Goal: Information Seeking & Learning: Learn about a topic

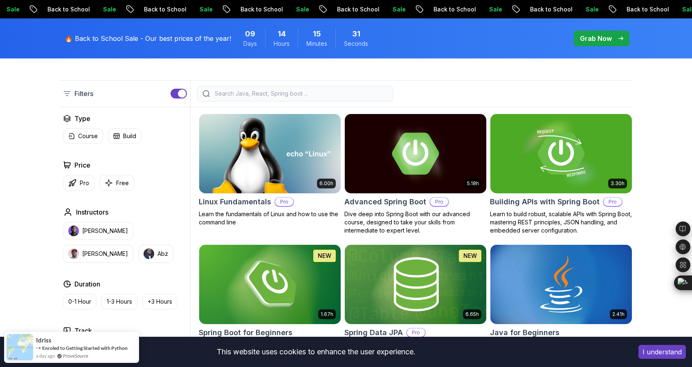
scroll to position [198, 0]
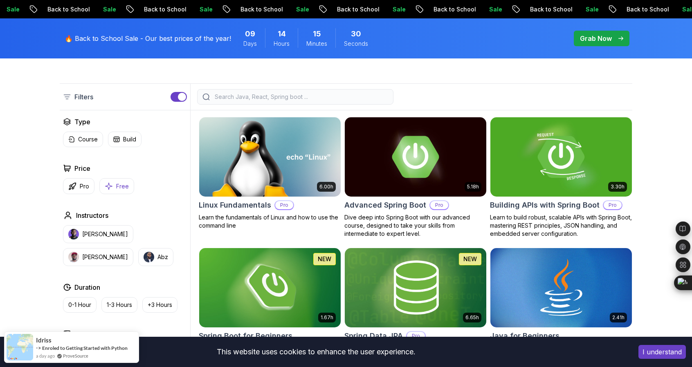
click at [113, 183] on button "Free" at bounding box center [116, 186] width 35 height 16
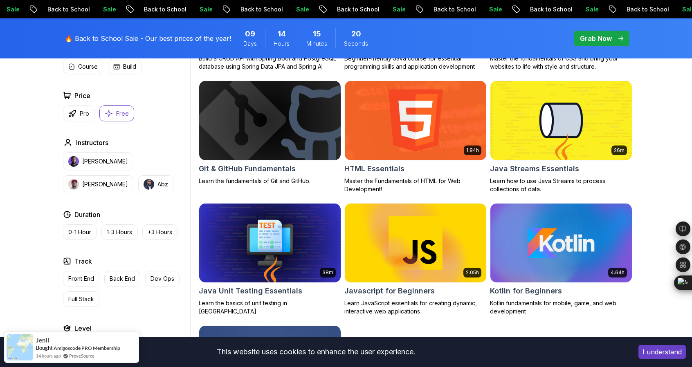
scroll to position [358, 0]
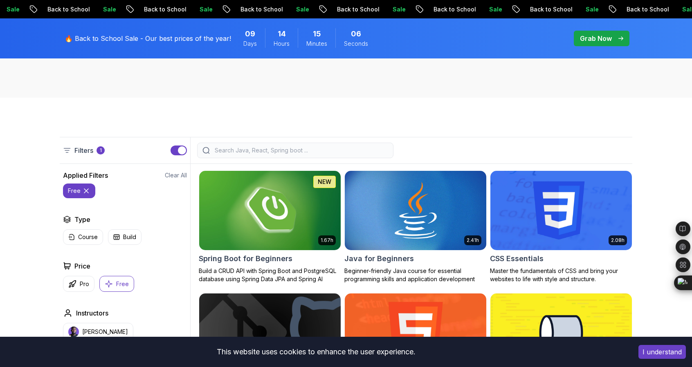
scroll to position [150, 0]
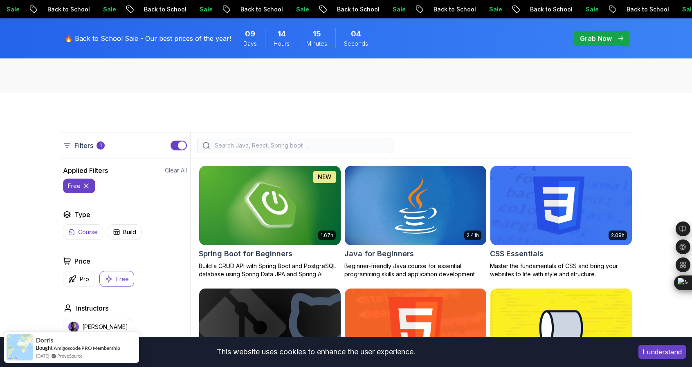
click at [75, 230] on button "Course" at bounding box center [83, 232] width 40 height 16
click at [131, 235] on p "Build" at bounding box center [129, 232] width 13 height 8
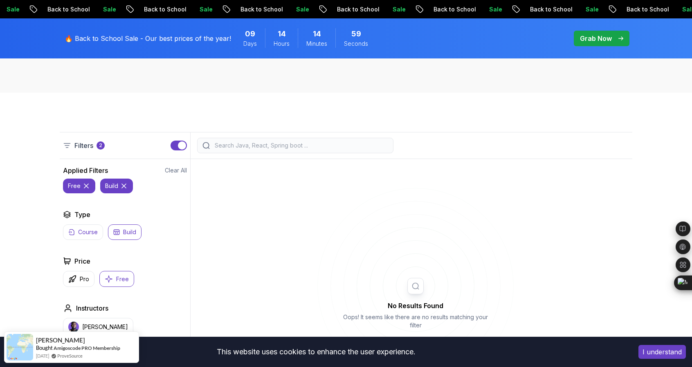
click at [79, 232] on p "Course" at bounding box center [88, 232] width 20 height 8
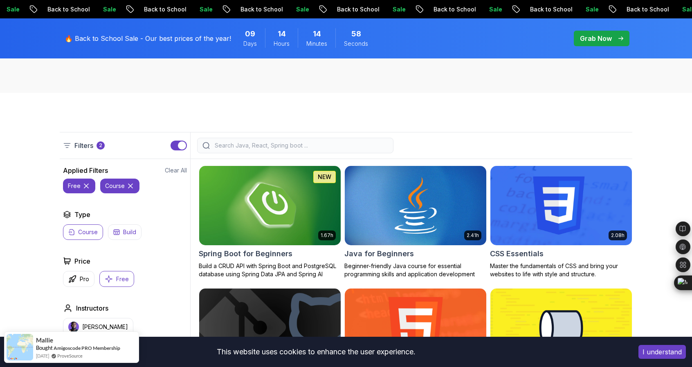
click at [128, 230] on p "Build" at bounding box center [129, 232] width 13 height 8
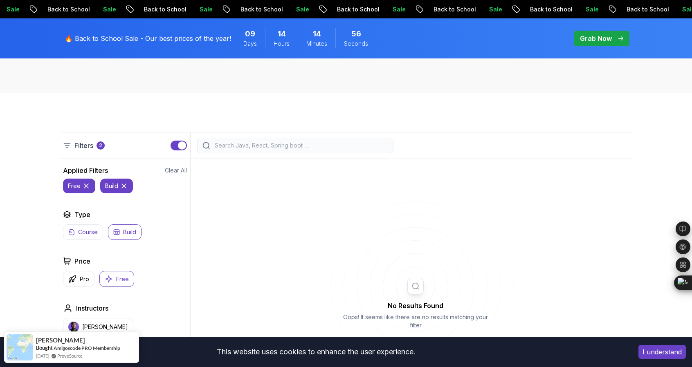
click at [85, 230] on p "Course" at bounding box center [88, 232] width 20 height 8
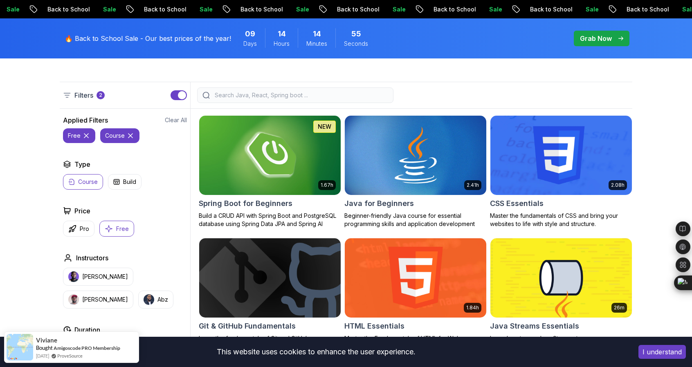
scroll to position [200, 0]
drag, startPoint x: 81, startPoint y: 99, endPoint x: 101, endPoint y: 97, distance: 19.7
click at [101, 97] on div "Filters 2" at bounding box center [84, 95] width 42 height 10
click at [101, 97] on p "2" at bounding box center [100, 95] width 3 height 7
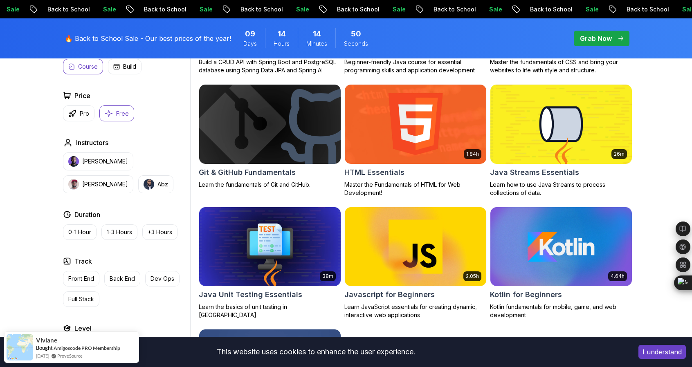
scroll to position [354, 0]
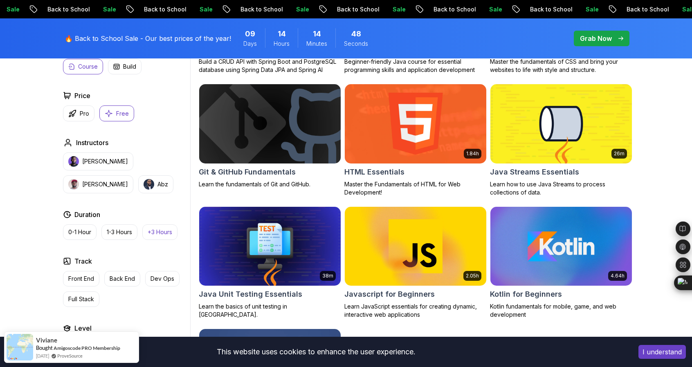
click at [151, 233] on p "+3 Hours" at bounding box center [160, 232] width 25 height 8
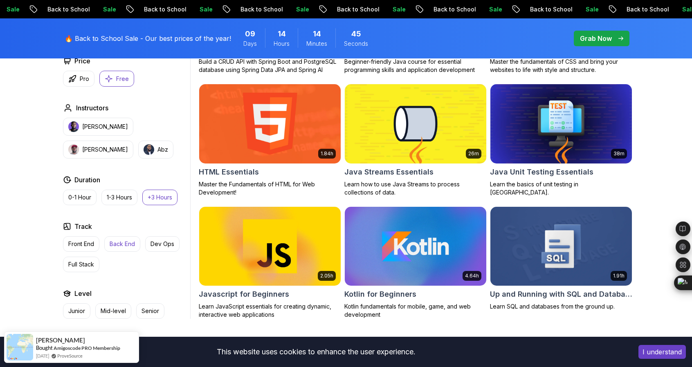
click at [121, 244] on p "Back End" at bounding box center [122, 244] width 25 height 8
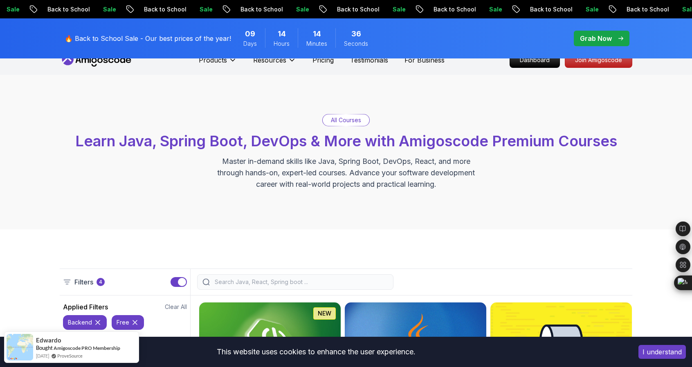
scroll to position [15, 0]
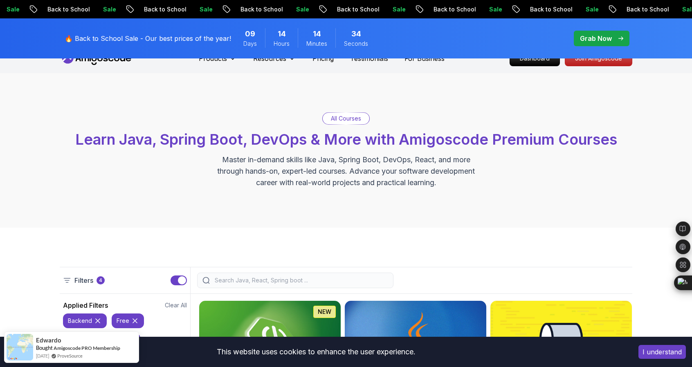
click at [351, 121] on p "All Courses" at bounding box center [346, 118] width 30 height 8
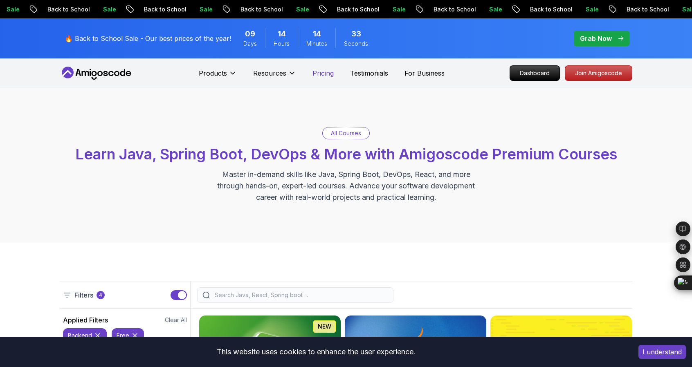
click at [321, 72] on p "Pricing" at bounding box center [322, 73] width 21 height 10
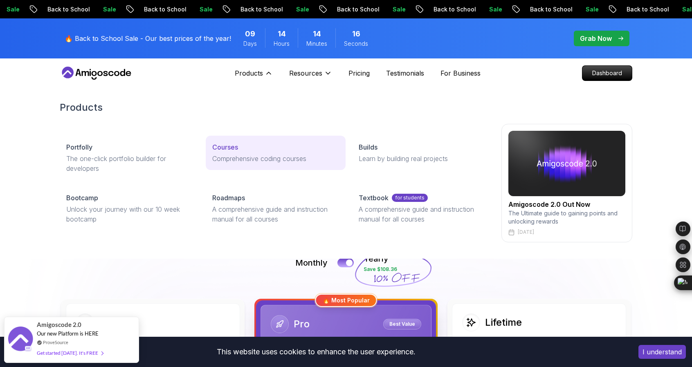
click at [250, 159] on p "Comprehensive coding courses" at bounding box center [275, 159] width 126 height 10
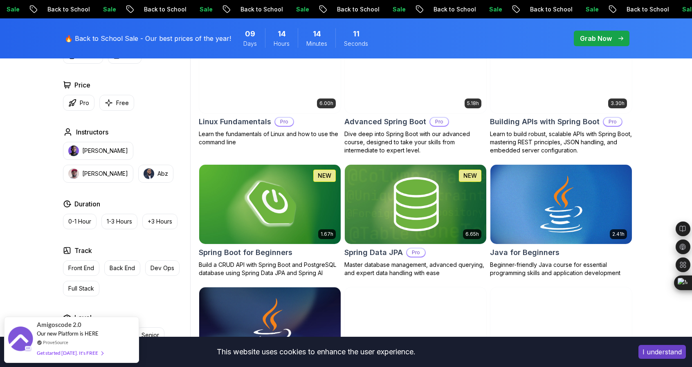
scroll to position [283, 0]
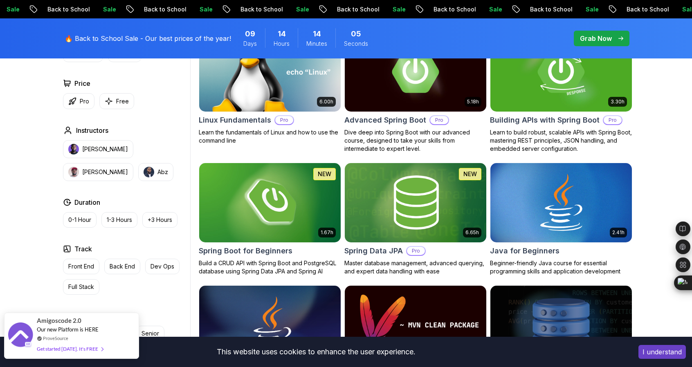
click at [87, 349] on div "Get started today. It's FREE" at bounding box center [70, 348] width 66 height 9
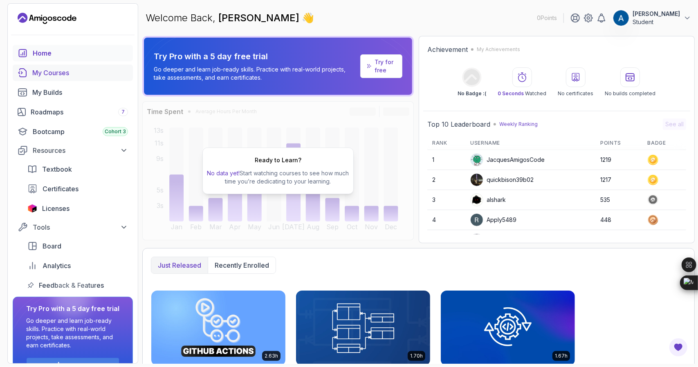
click at [80, 70] on div "My Courses" at bounding box center [80, 73] width 96 height 10
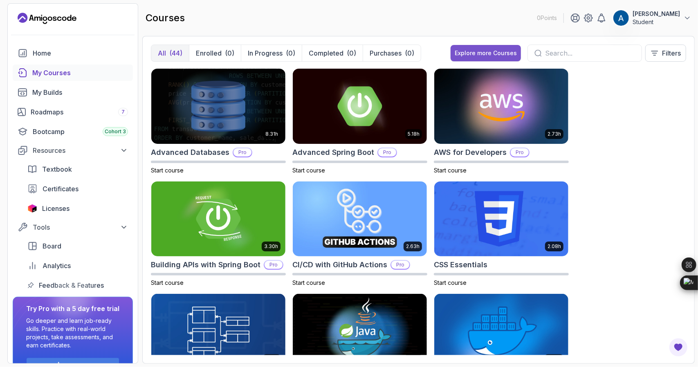
click at [499, 46] on button "Explore more Courses" at bounding box center [485, 53] width 70 height 16
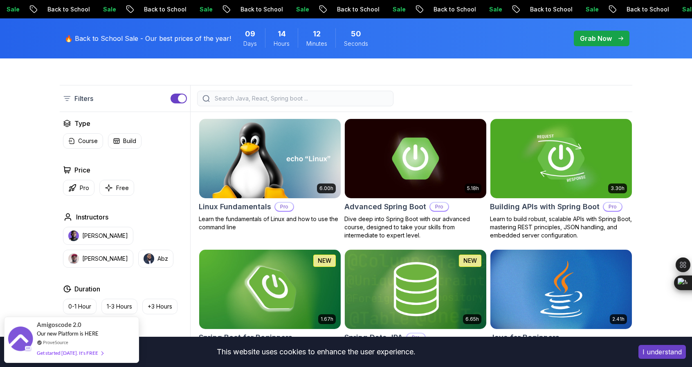
scroll to position [197, 0]
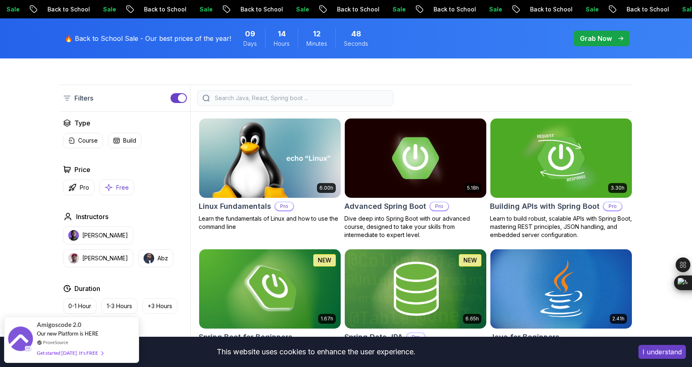
click at [115, 189] on button "Free" at bounding box center [116, 187] width 35 height 16
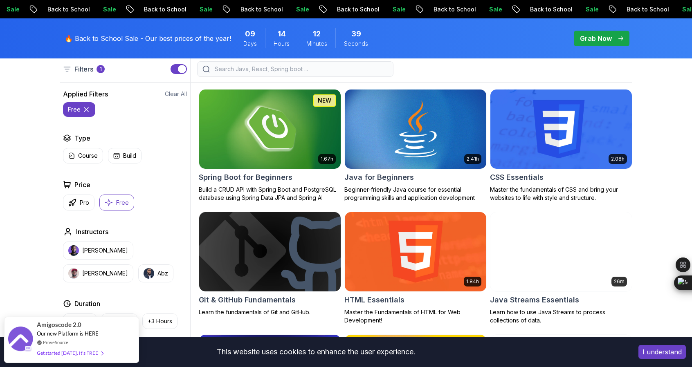
scroll to position [228, 0]
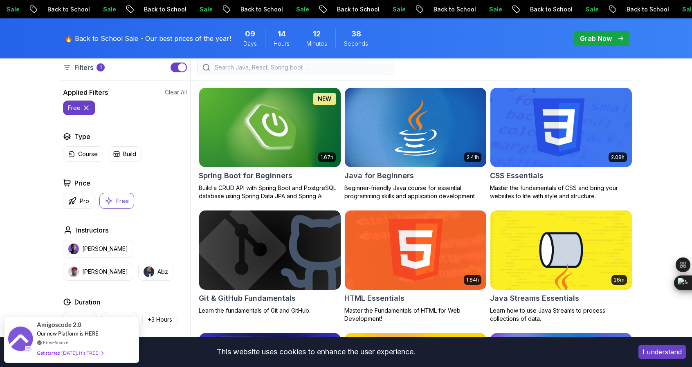
click at [672, 351] on button "I understand" at bounding box center [661, 352] width 47 height 14
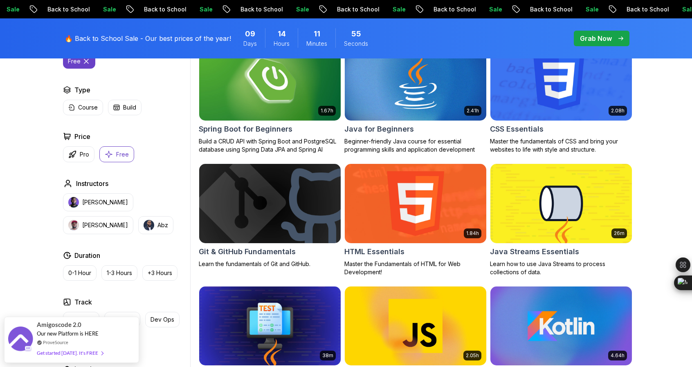
scroll to position [275, 0]
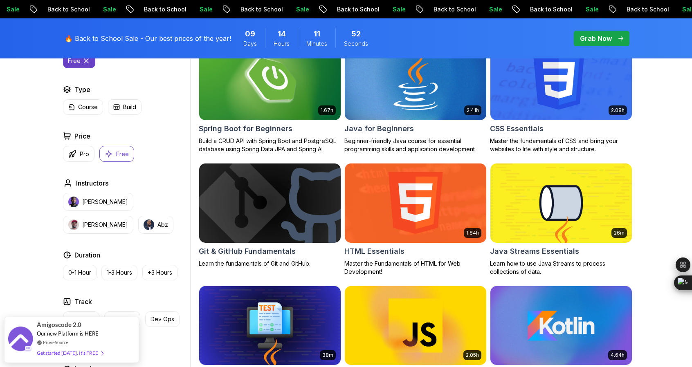
click at [452, 101] on img at bounding box center [415, 80] width 148 height 83
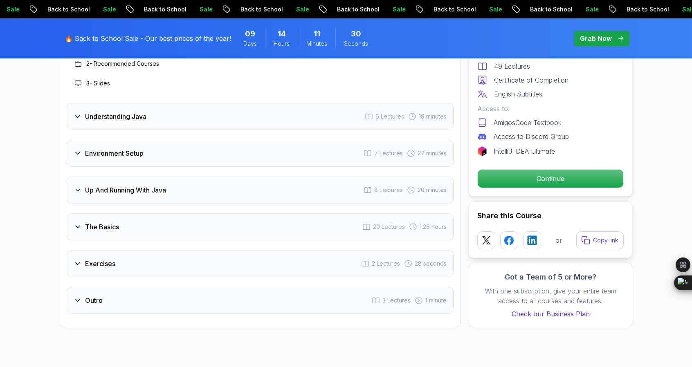
scroll to position [1278, 0]
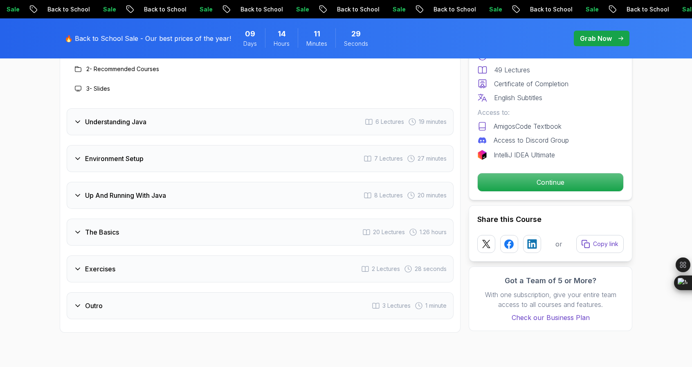
click at [150, 292] on div "Outro 3 Lectures 1 minute" at bounding box center [260, 305] width 387 height 27
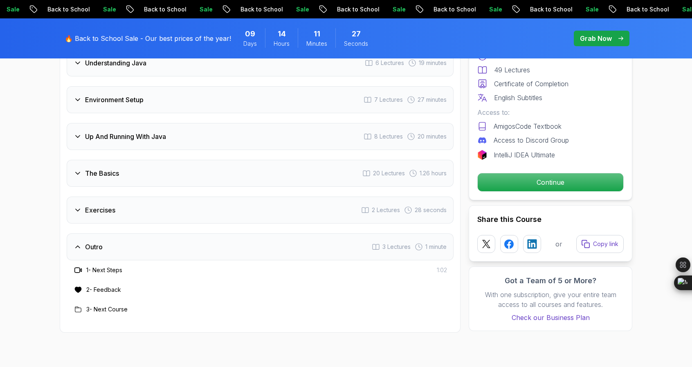
click at [161, 197] on div "Exercises 2 Lectures 28 seconds" at bounding box center [260, 210] width 387 height 27
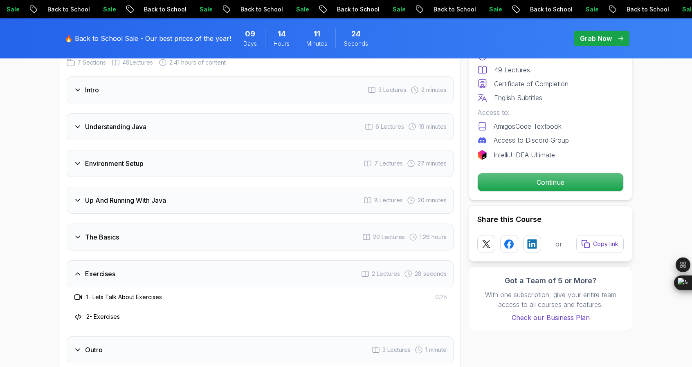
scroll to position [1213, 0]
click at [109, 233] on h3 "The Basics" at bounding box center [102, 238] width 34 height 10
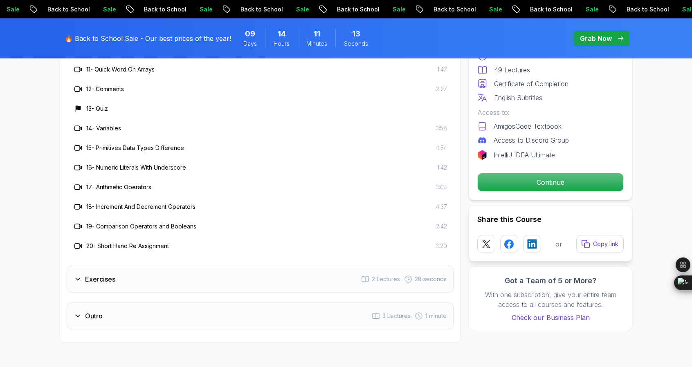
scroll to position [1602, 0]
click at [76, 302] on div "Outro 3 Lectures 1 minute" at bounding box center [260, 315] width 387 height 27
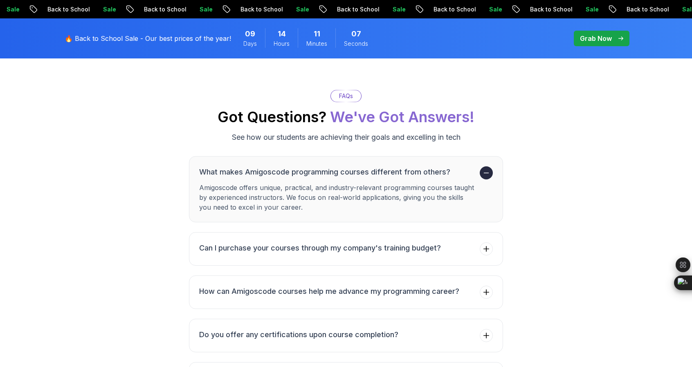
scroll to position [2159, 0]
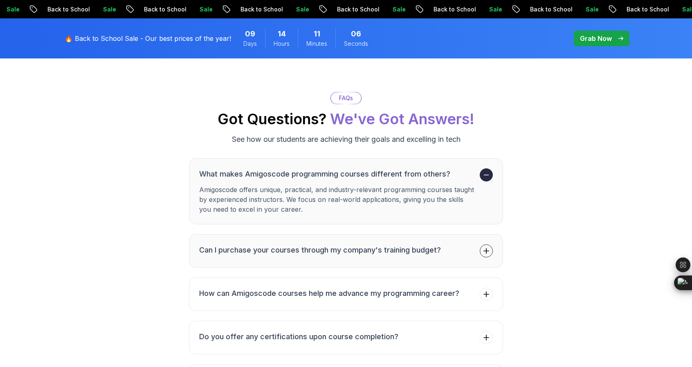
click at [282, 244] on h3 "Can I purchase your courses through my company's training budget?" at bounding box center [320, 249] width 242 height 11
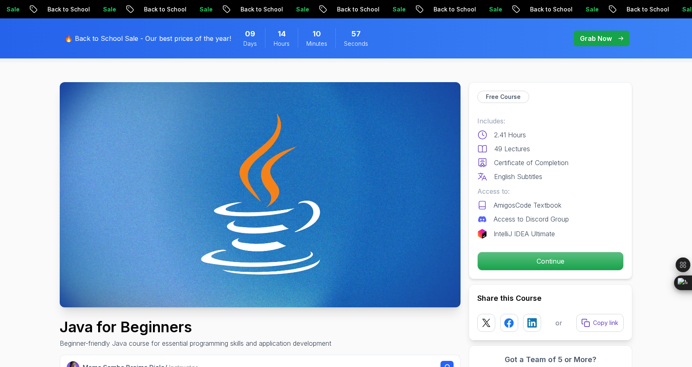
scroll to position [0, 0]
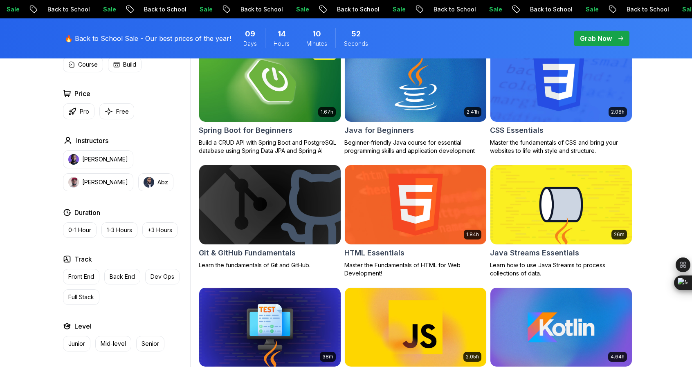
scroll to position [275, 0]
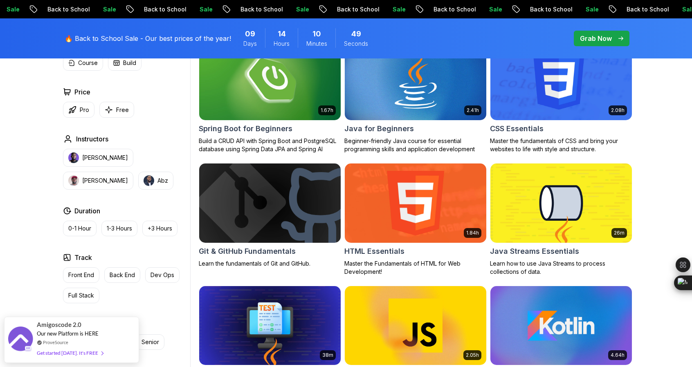
click at [422, 237] on img at bounding box center [415, 202] width 148 height 83
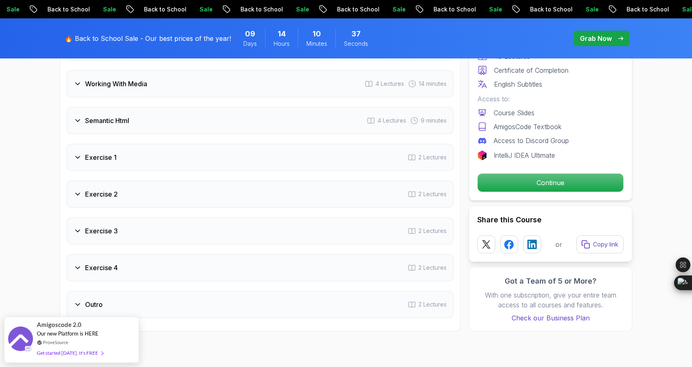
scroll to position [1272, 0]
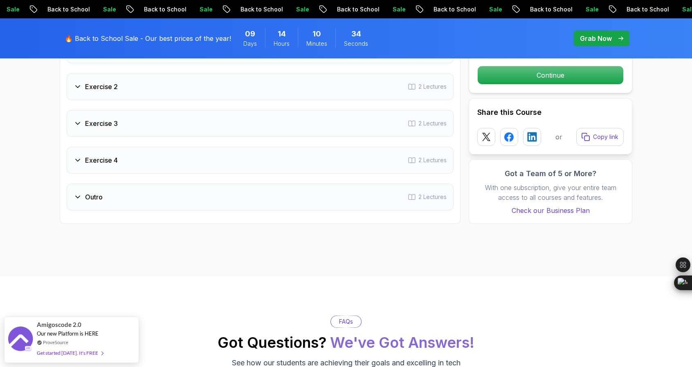
click at [146, 191] on div "Outro 2 Lectures" at bounding box center [260, 197] width 387 height 27
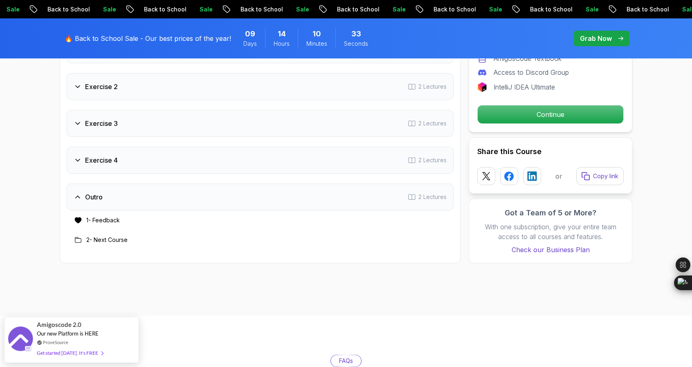
click at [155, 161] on div "Exercise 4 2 Lectures" at bounding box center [260, 160] width 387 height 27
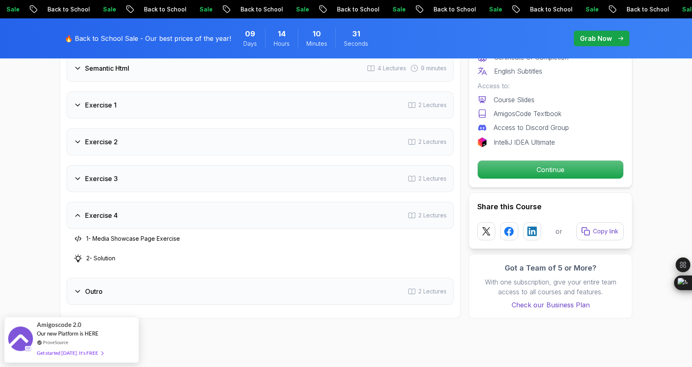
scroll to position [1278, 0]
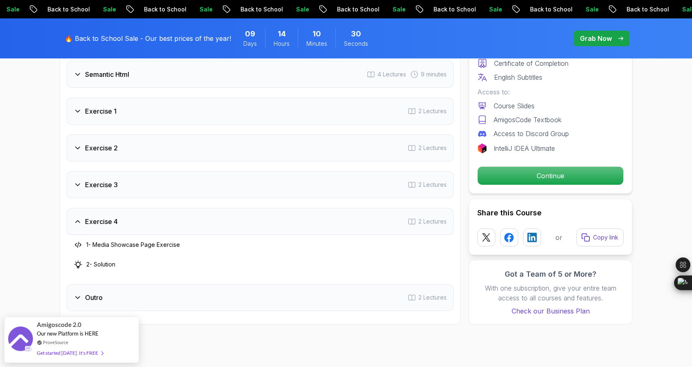
click at [138, 187] on div "Exercise 3 2 Lectures" at bounding box center [260, 184] width 387 height 27
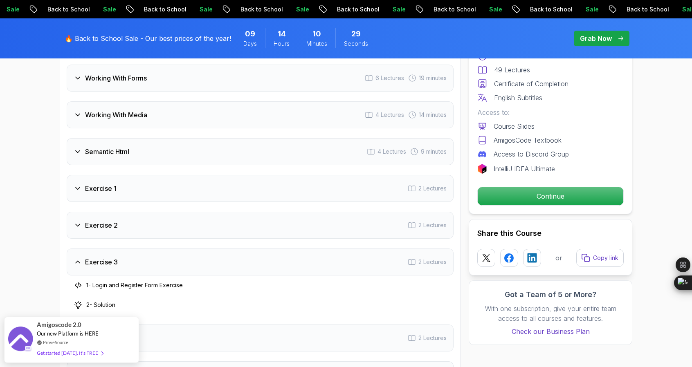
scroll to position [1200, 0]
click at [137, 233] on div "Exercise 2 2 Lectures" at bounding box center [260, 225] width 387 height 27
click at [176, 146] on div "Semantic Html 4 Lectures 9 minutes" at bounding box center [260, 152] width 387 height 27
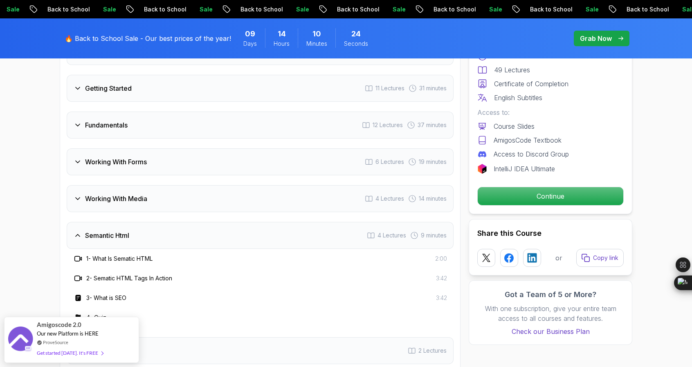
scroll to position [1116, 0]
click at [173, 157] on div "Working With Forms 6 Lectures 19 minutes" at bounding box center [260, 163] width 387 height 27
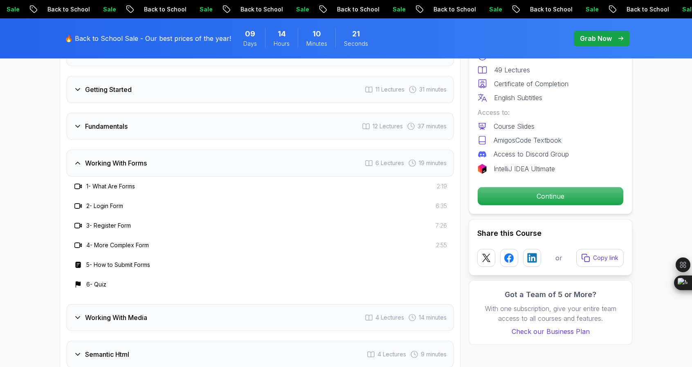
click at [147, 318] on h3 "Working With Media" at bounding box center [116, 318] width 62 height 10
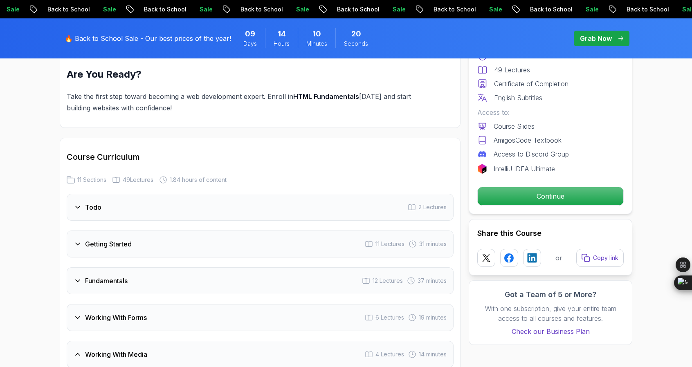
scroll to position [961, 0]
click at [168, 205] on div "Todo 2 Lectures" at bounding box center [260, 207] width 387 height 27
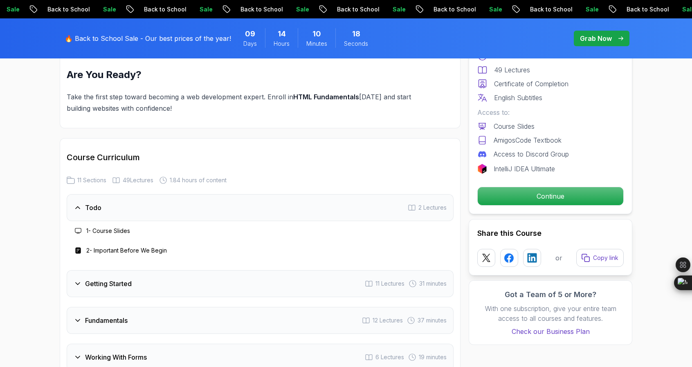
click at [144, 275] on div "Getting Started 11 Lectures 31 minutes" at bounding box center [260, 283] width 387 height 27
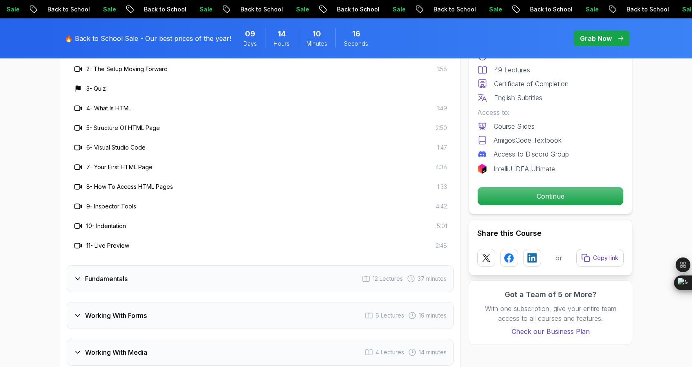
scroll to position [1179, 0]
click at [142, 277] on div "Fundamentals 12 Lectures 37 minutes" at bounding box center [260, 278] width 387 height 27
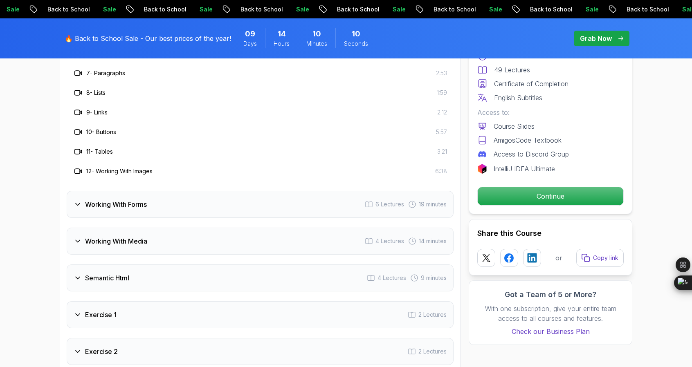
scroll to position [1310, 0]
click at [159, 206] on div "Working With Forms 6 Lectures 19 minutes" at bounding box center [260, 203] width 387 height 27
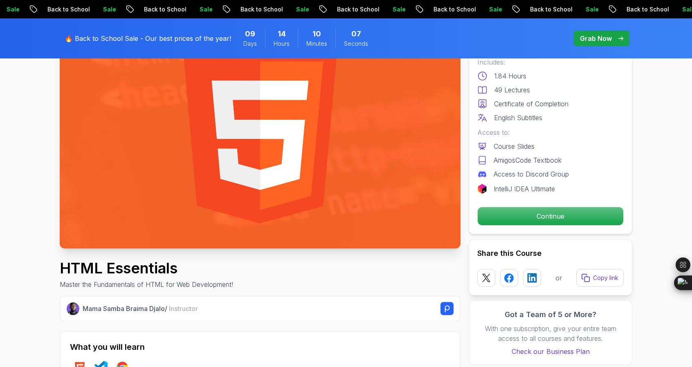
scroll to position [0, 0]
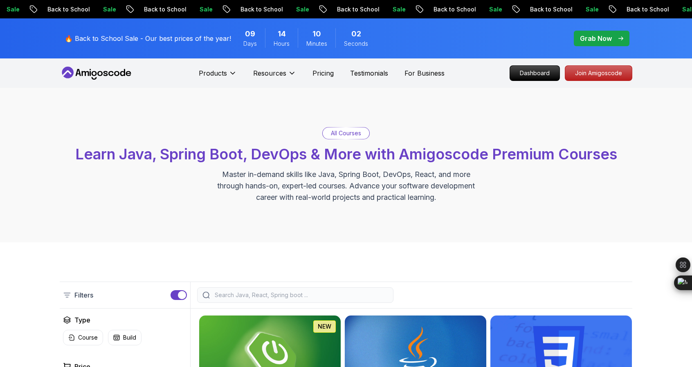
scroll to position [275, 0]
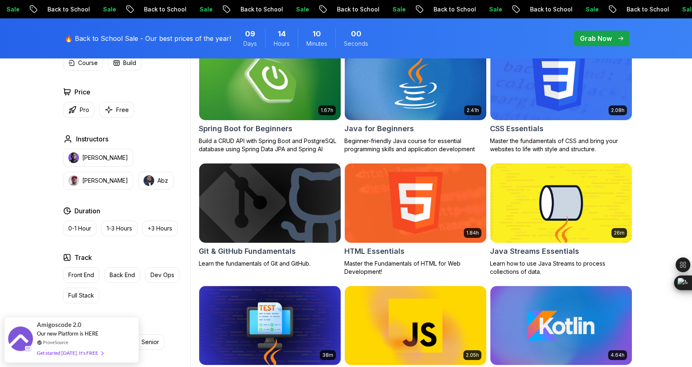
click at [547, 85] on img at bounding box center [560, 80] width 148 height 83
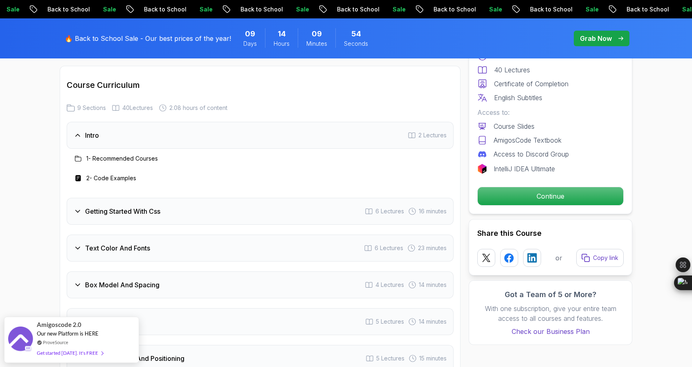
scroll to position [1173, 0]
click at [158, 206] on h3 "Getting Started With Css" at bounding box center [122, 211] width 75 height 10
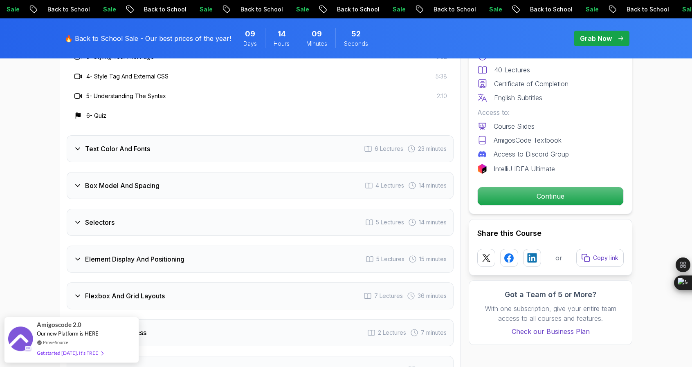
scroll to position [1351, 0]
click at [171, 143] on div "Text Color And Fonts 6 Lectures 23 minutes" at bounding box center [260, 148] width 387 height 27
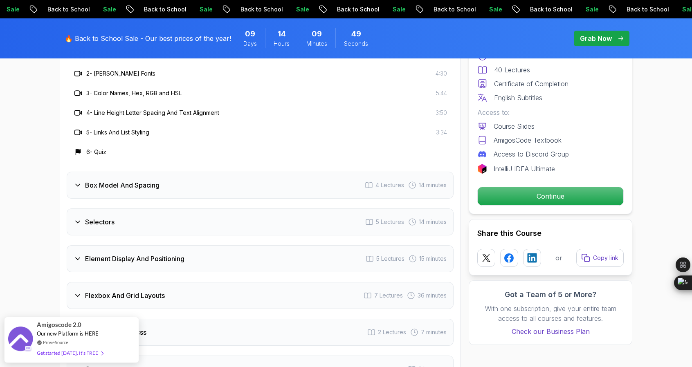
click at [156, 182] on h3 "Box Model And Spacing" at bounding box center [122, 185] width 74 height 10
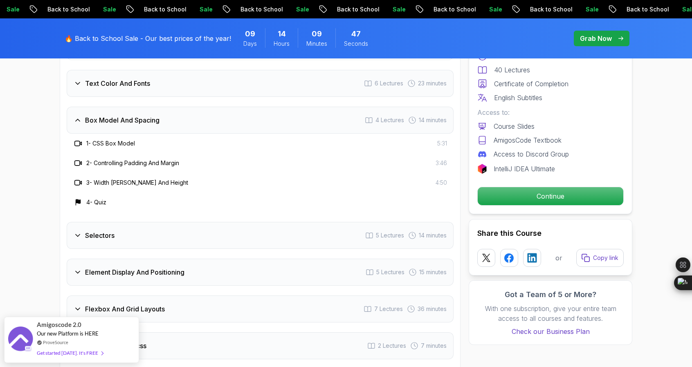
scroll to position [1297, 0]
click at [130, 237] on div "Selectors 5 Lectures 14 minutes" at bounding box center [260, 235] width 387 height 27
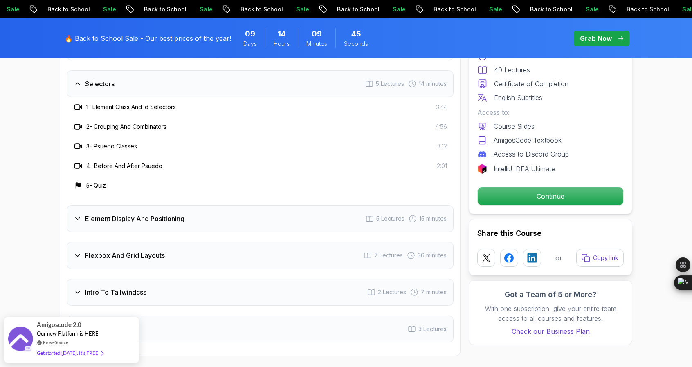
scroll to position [1373, 0]
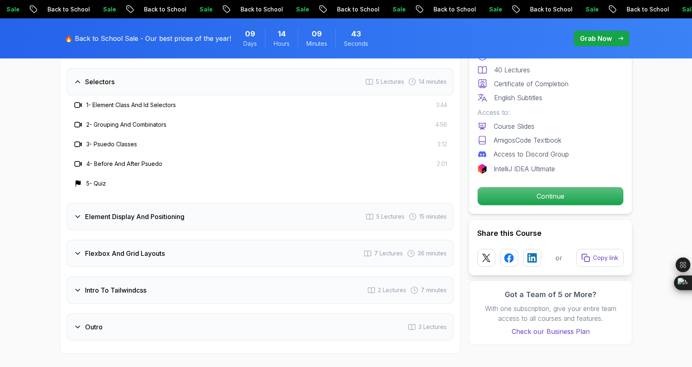
click at [141, 212] on h3 "Element Display And Positioning" at bounding box center [134, 217] width 99 height 10
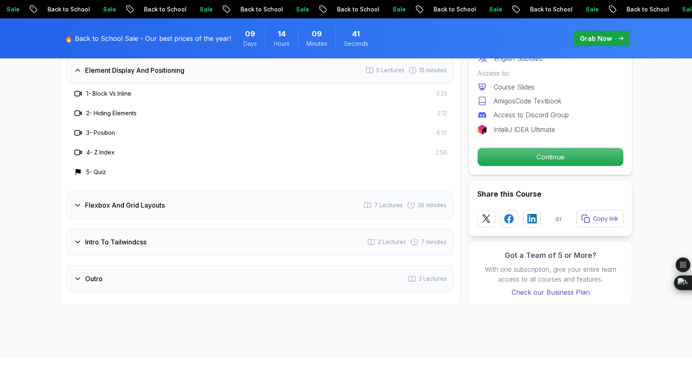
scroll to position [1425, 0]
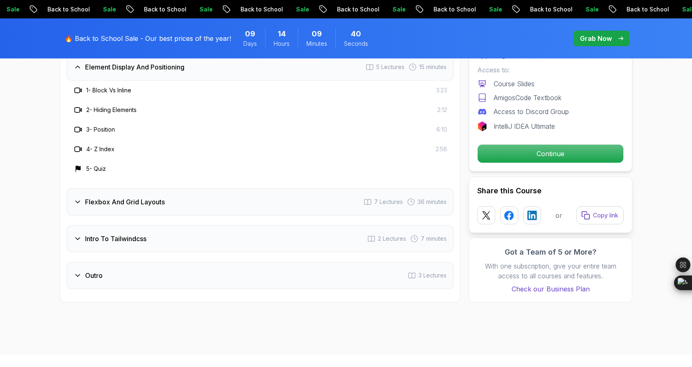
click at [142, 204] on div "Flexbox And Grid Layouts 7 Lectures 36 minutes" at bounding box center [260, 201] width 387 height 27
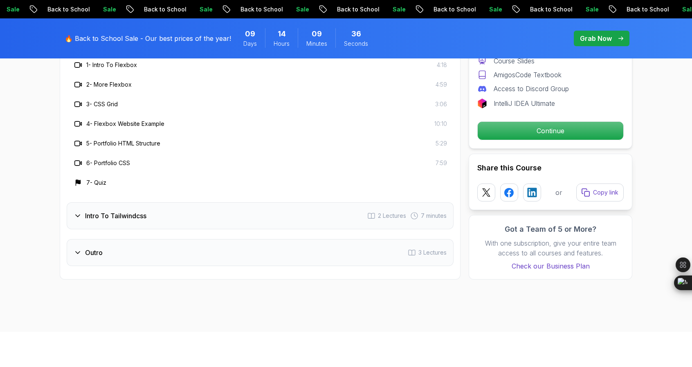
scroll to position [1488, 0]
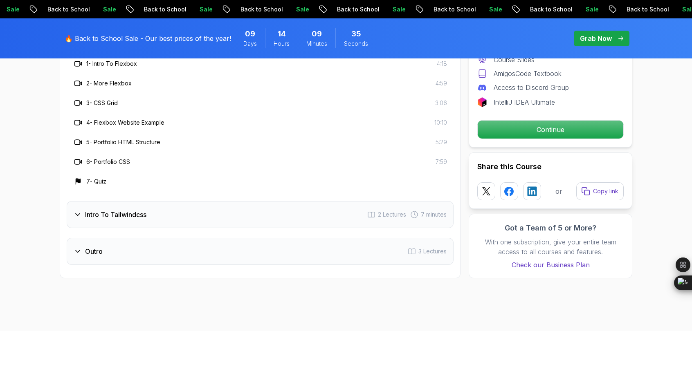
click at [137, 213] on h3 "Intro To Tailwindcss" at bounding box center [115, 215] width 61 height 10
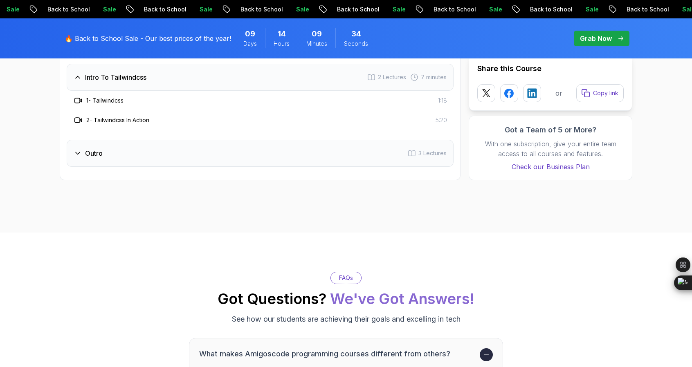
click at [150, 159] on div "Outro 3 Lectures" at bounding box center [260, 153] width 387 height 27
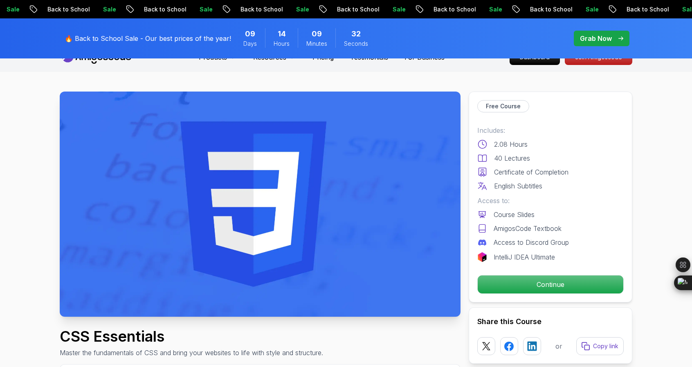
scroll to position [0, 0]
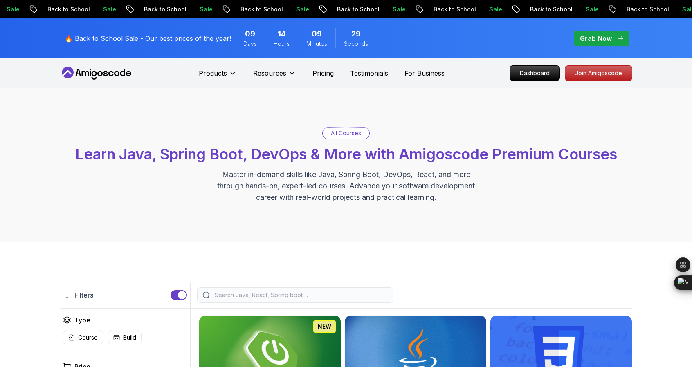
scroll to position [275, 0]
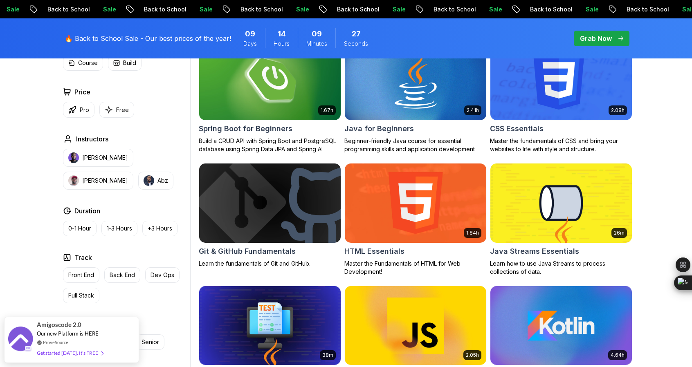
click at [469, 314] on img at bounding box center [415, 325] width 148 height 83
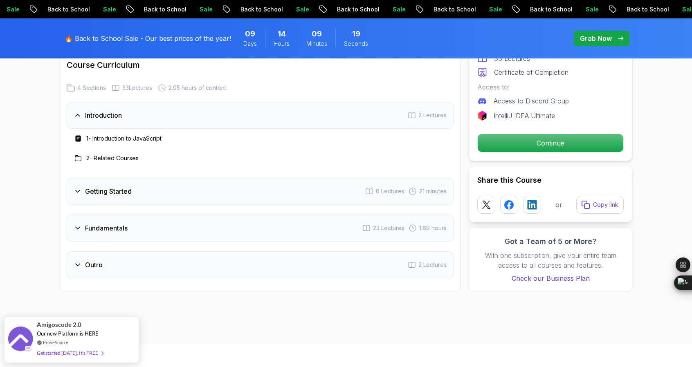
scroll to position [1181, 0]
click at [262, 195] on div "Getting Started 6 Lectures 21 minutes" at bounding box center [260, 192] width 387 height 27
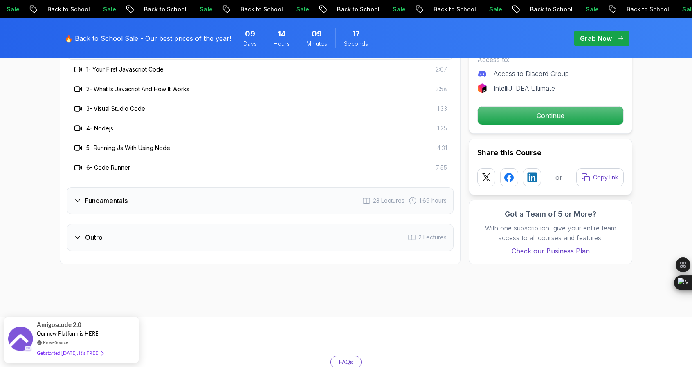
scroll to position [1288, 0]
click at [243, 195] on div "Fundamentals 23 Lectures 1.69 hours" at bounding box center [260, 200] width 387 height 27
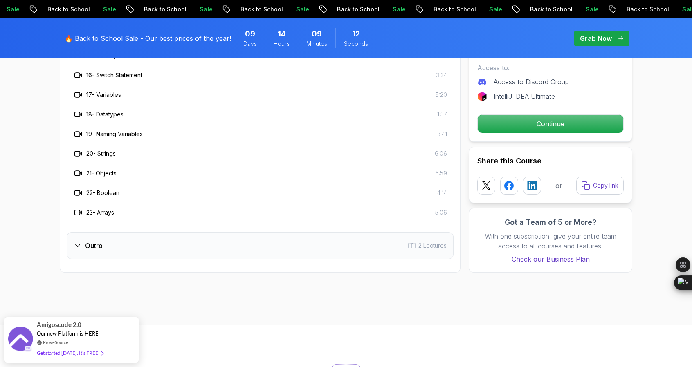
scroll to position [1614, 0]
click at [208, 240] on div "Outro 2 Lectures" at bounding box center [260, 245] width 387 height 27
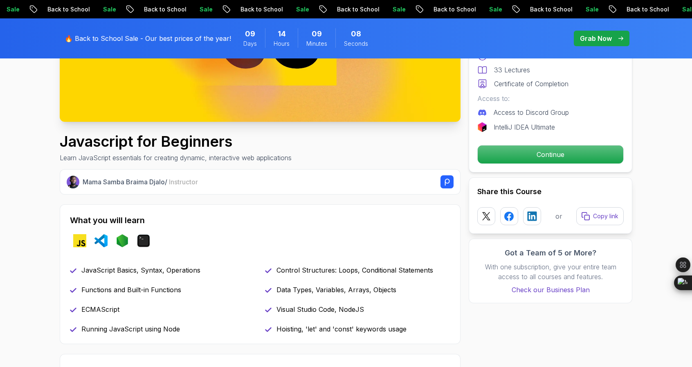
scroll to position [174, 0]
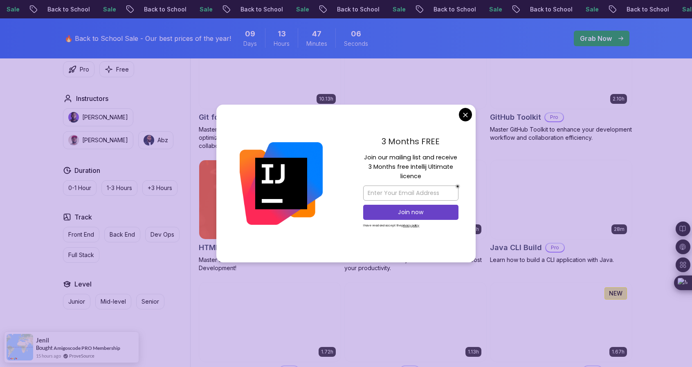
scroll to position [932, 0]
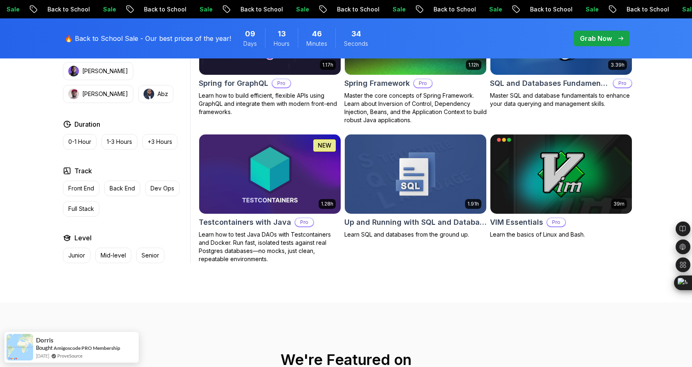
scroll to position [2110, 0]
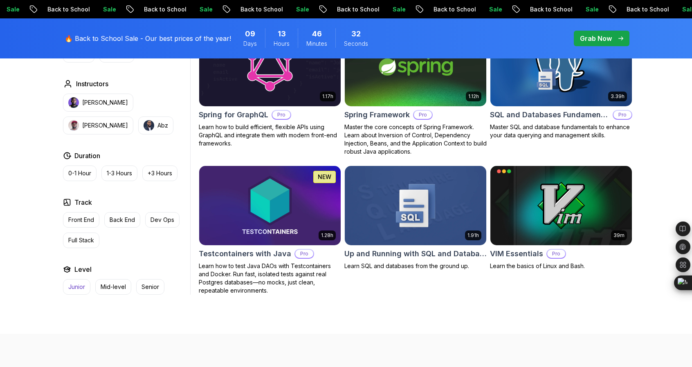
click at [78, 283] on p "Junior" at bounding box center [76, 287] width 17 height 8
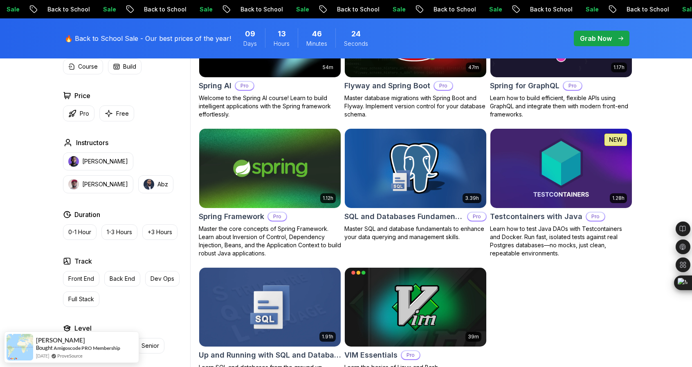
scroll to position [1347, 0]
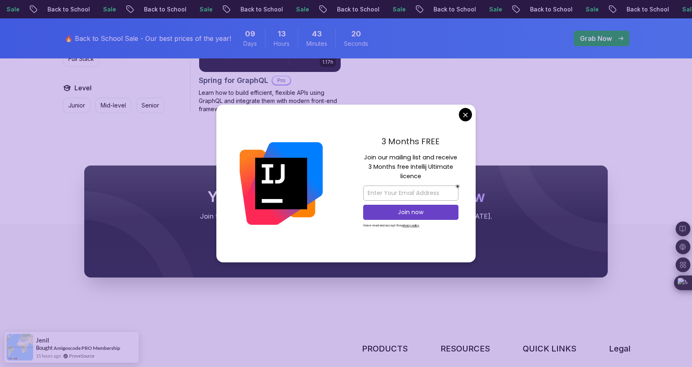
scroll to position [841, 0]
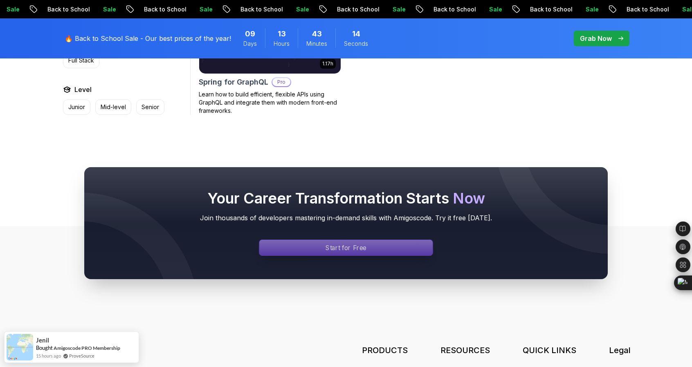
click at [363, 248] on p "Start for Free" at bounding box center [345, 247] width 41 height 9
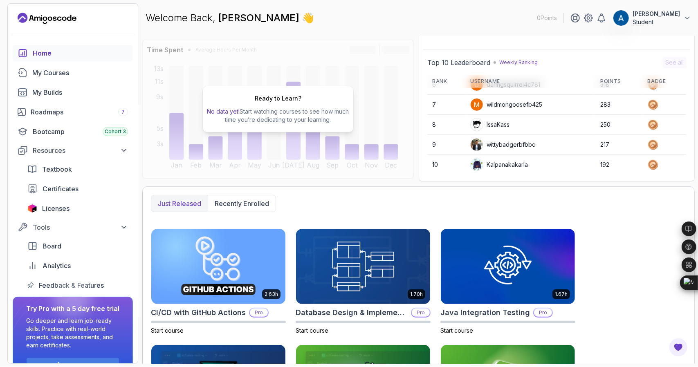
scroll to position [61, 0]
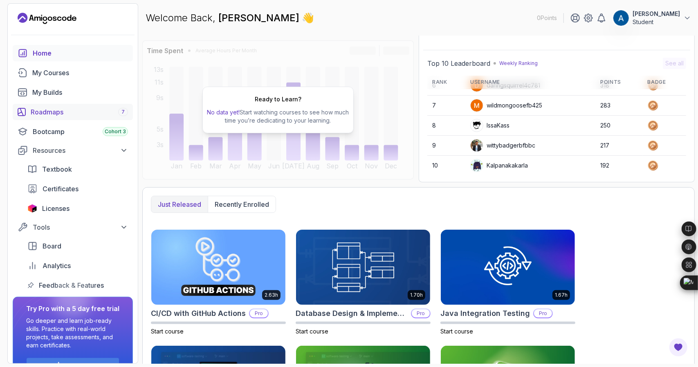
click at [75, 109] on div "Roadmaps 7" at bounding box center [79, 112] width 97 height 10
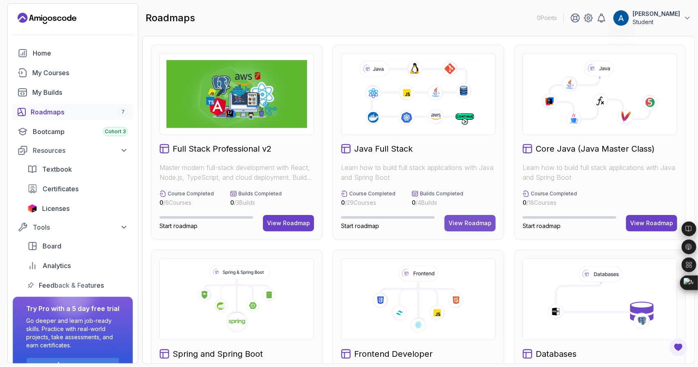
click at [485, 225] on div "View Roadmap" at bounding box center [469, 223] width 43 height 8
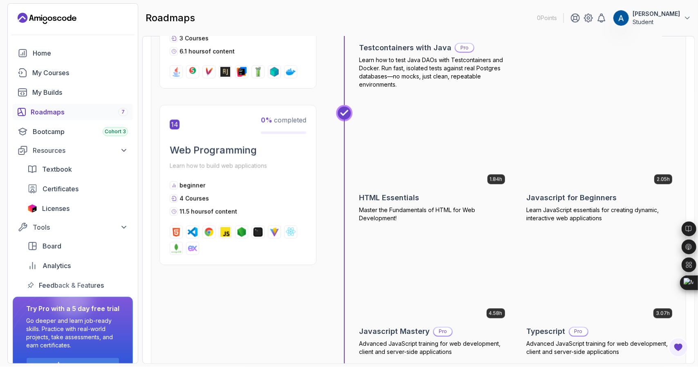
scroll to position [2854, 0]
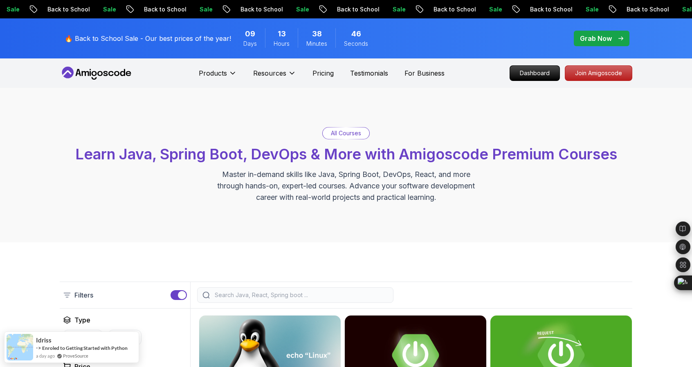
click at [341, 134] on p "All Courses" at bounding box center [346, 133] width 30 height 8
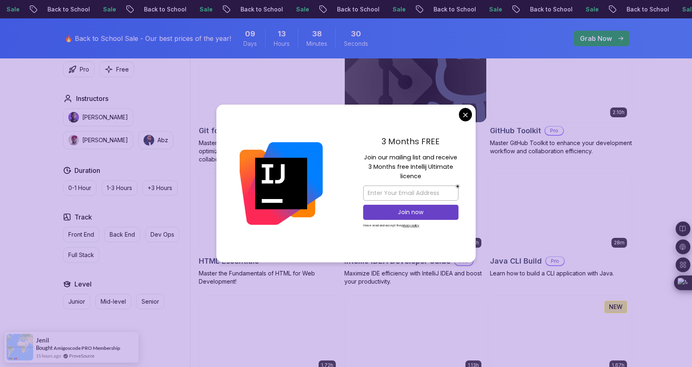
scroll to position [919, 0]
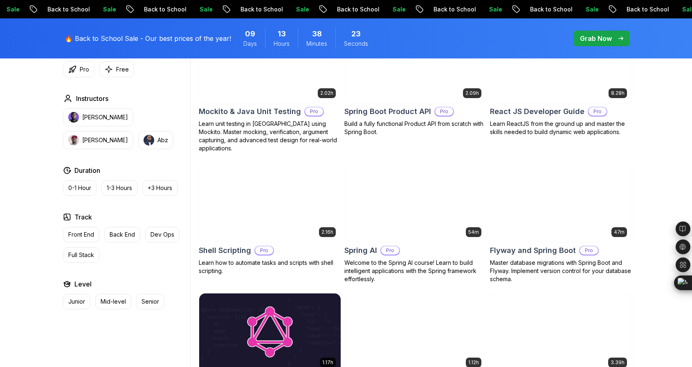
scroll to position [1845, 0]
